Goal: Navigation & Orientation: Find specific page/section

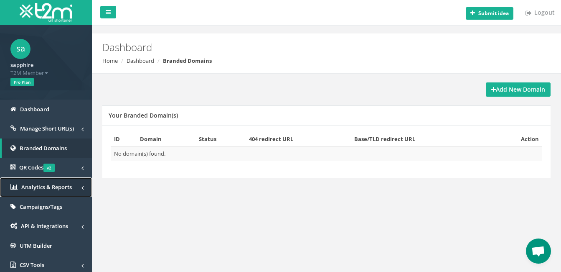
click at [84, 183] on link "Analytics & Reports" at bounding box center [46, 187] width 92 height 20
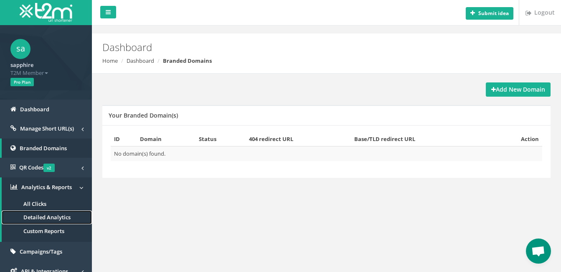
click at [70, 219] on span "Detailed Analytics" at bounding box center [46, 217] width 47 height 8
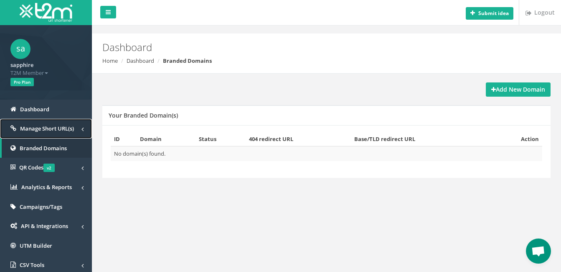
click at [56, 129] on span "Manage Short URL(s)" at bounding box center [47, 129] width 54 height 8
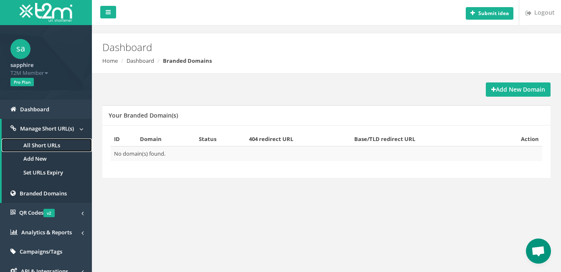
click at [54, 145] on link "All Short URLs" at bounding box center [47, 145] width 90 height 14
